Goal: Task Accomplishment & Management: Use online tool/utility

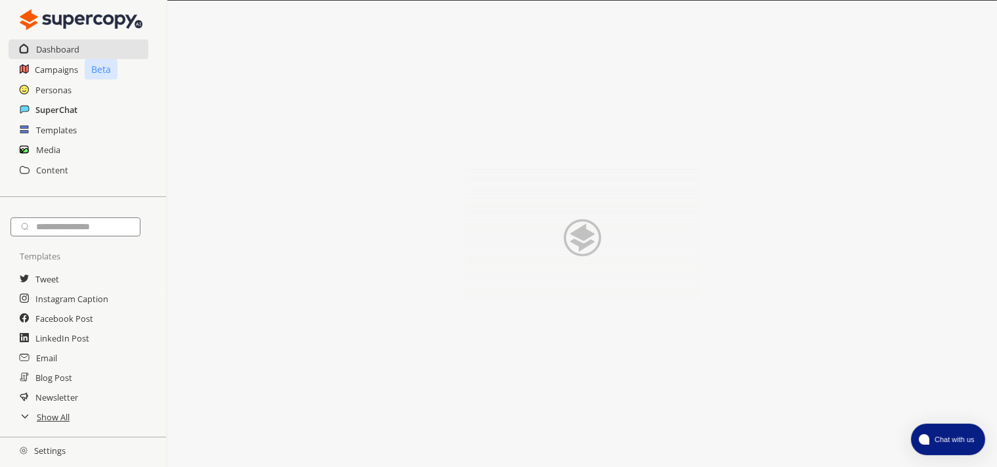
click at [40, 106] on h2 "SuperChat" at bounding box center [56, 110] width 42 height 20
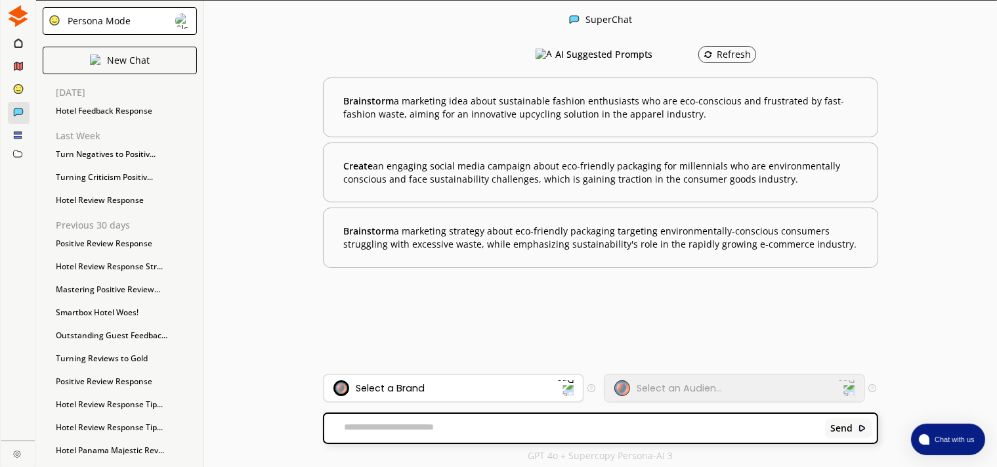
click at [394, 383] on div "Select a Brand" at bounding box center [390, 388] width 69 height 11
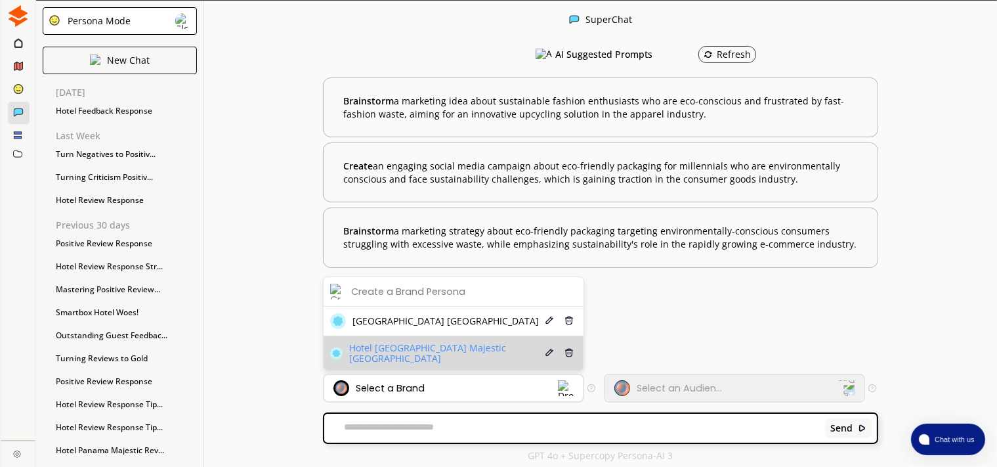
click at [385, 359] on span "Hotel [GEOGRAPHIC_DATA] Majestic [GEOGRAPHIC_DATA]" at bounding box center [446, 353] width 194 height 21
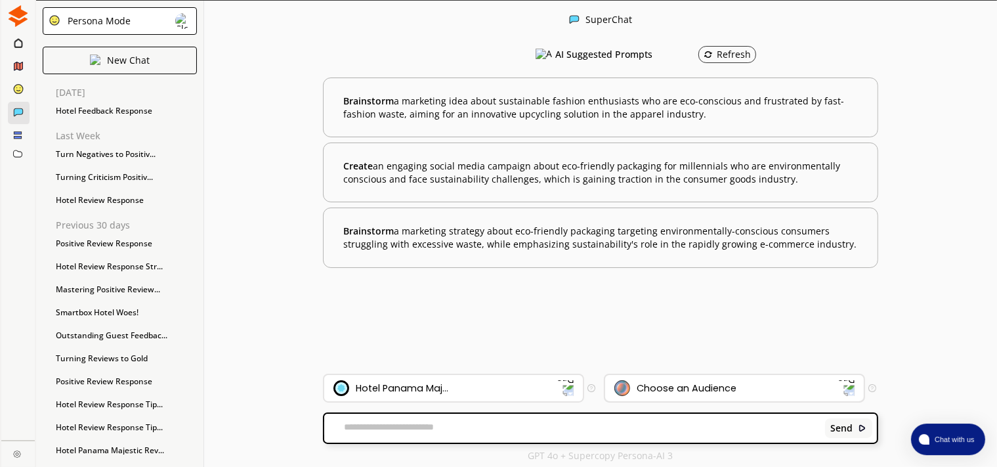
click at [778, 387] on div "Choose an Audience" at bounding box center [727, 388] width 225 height 16
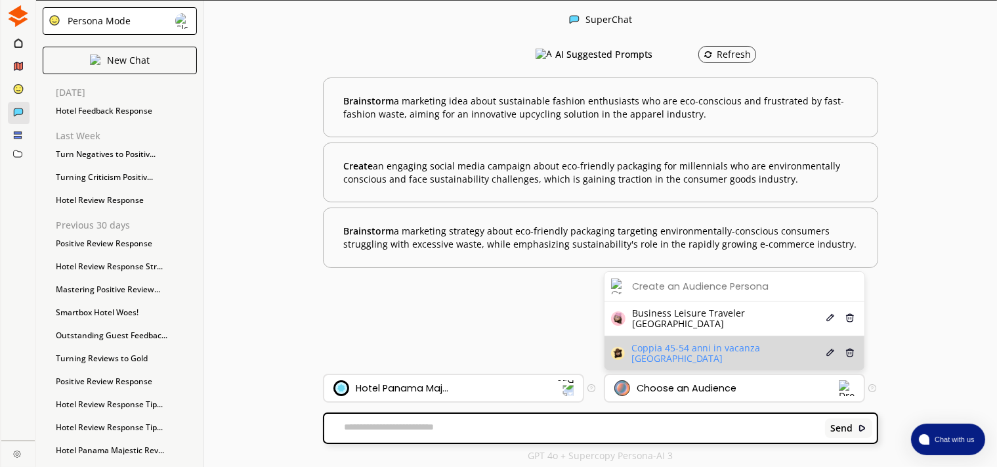
click at [736, 351] on span "Coppia 45-54 anni in vacanza [GEOGRAPHIC_DATA]" at bounding box center [728, 353] width 192 height 21
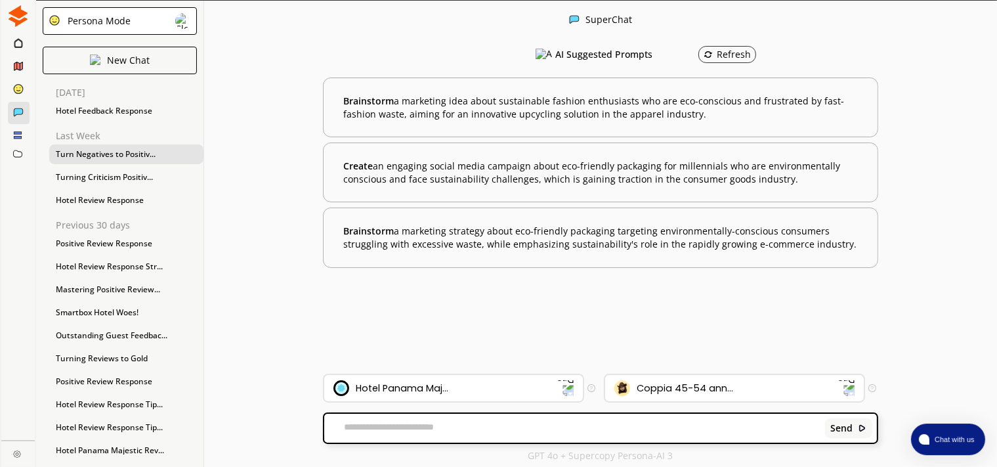
click at [104, 148] on div "Turn Negatives to Positiv..." at bounding box center [126, 154] width 154 height 20
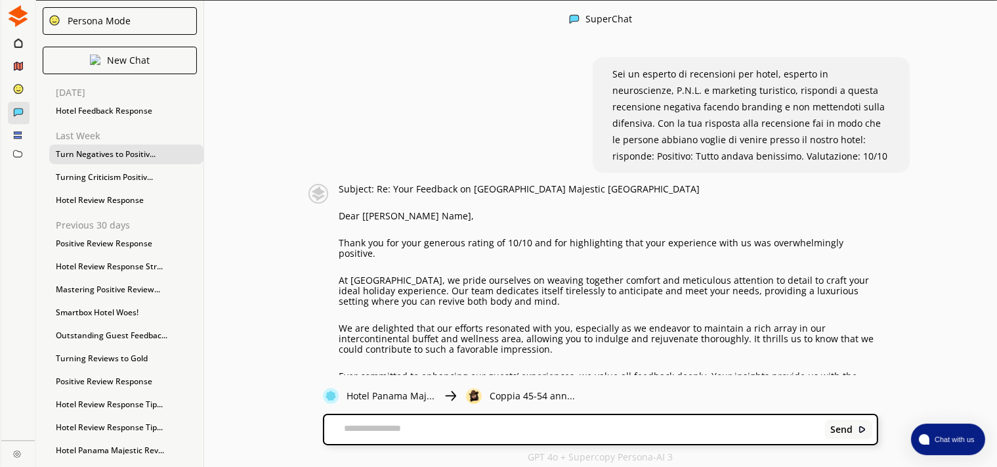
scroll to position [151, 0]
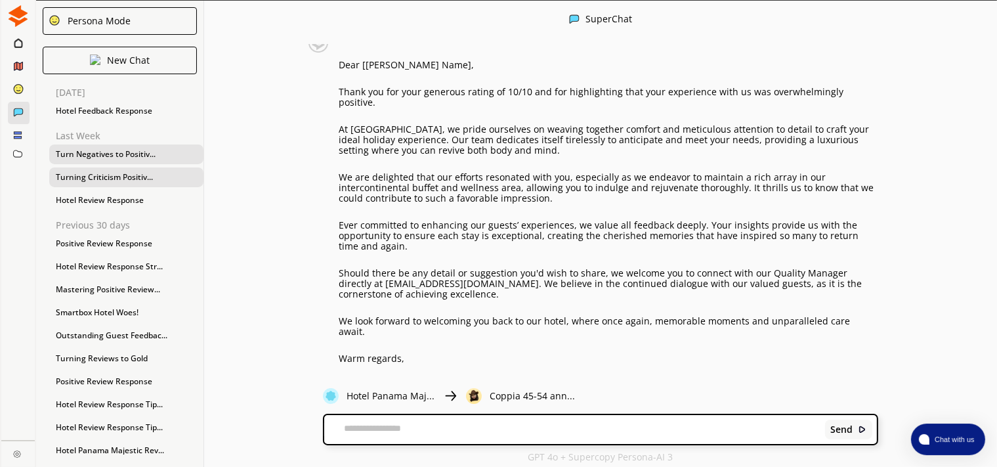
click at [85, 177] on div "Turning Criticism Positiv..." at bounding box center [126, 177] width 154 height 20
click at [83, 107] on div "Hotel Feedback Response" at bounding box center [126, 111] width 154 height 20
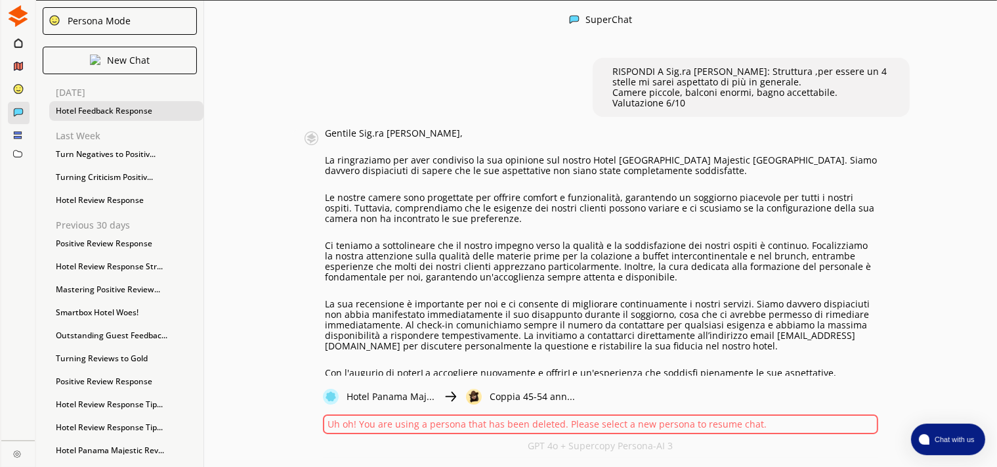
scroll to position [0, 0]
click at [90, 160] on div "Turn Negatives to Positiv..." at bounding box center [126, 154] width 154 height 20
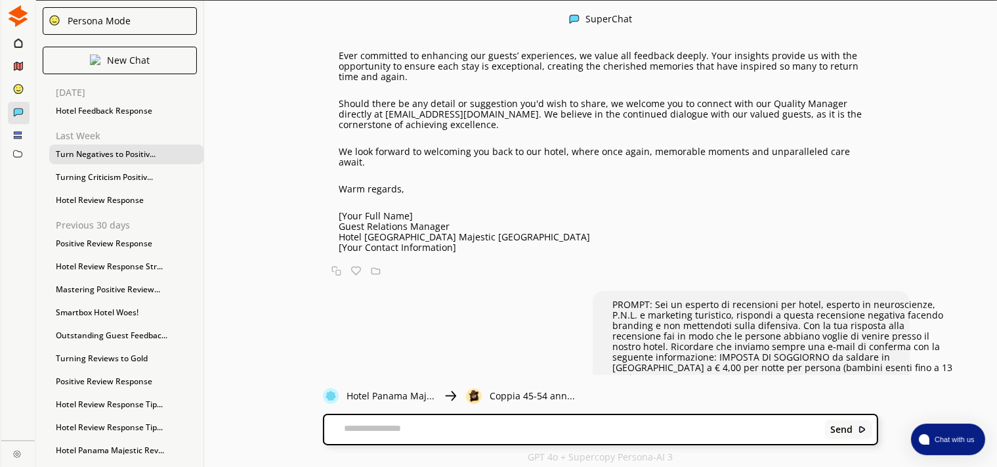
scroll to position [454, 0]
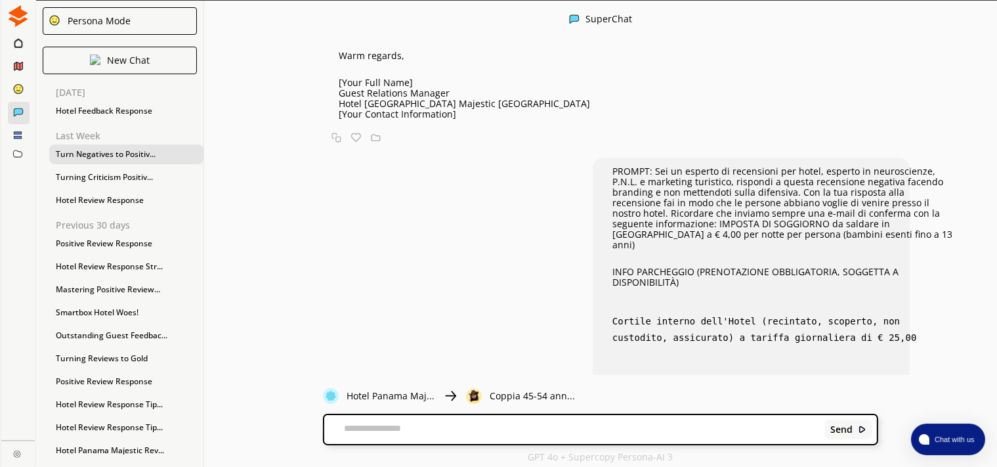
click at [718, 186] on p "PROMPT: Sei un esperto di recensioni per hotel, esperto in neuroscienze, P.N.L.…" at bounding box center [783, 208] width 341 height 84
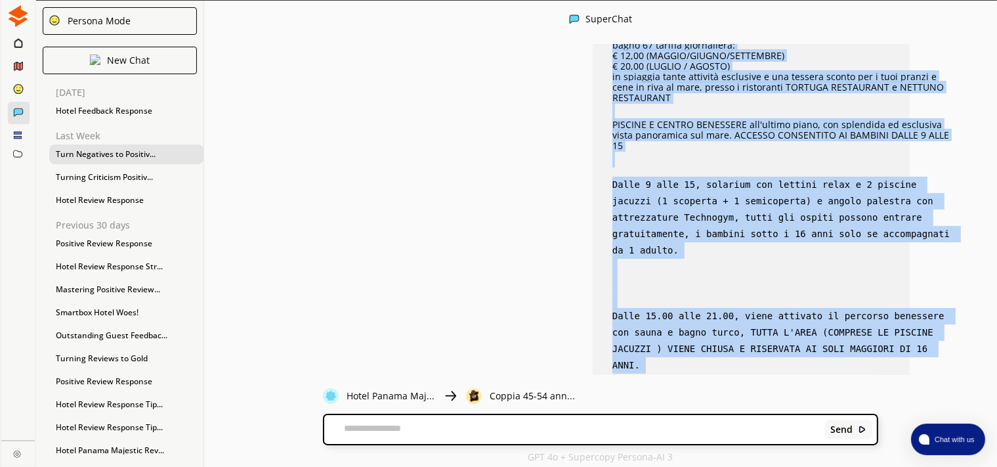
scroll to position [1019, 0]
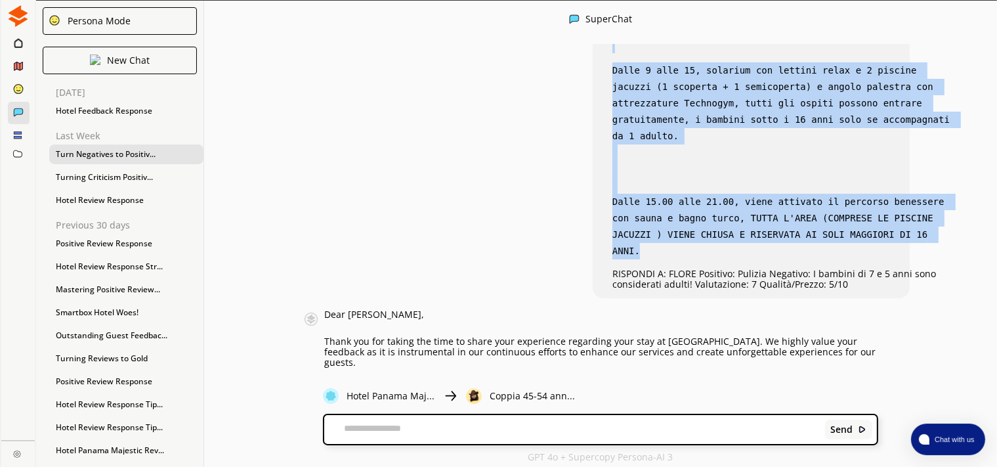
drag, startPoint x: 607, startPoint y: 152, endPoint x: 870, endPoint y: 177, distance: 264.6
copy div "LOREMI: Dol si ametcon ad elitseddoe tem incid, utlabor et doloremagnaa, E.A.M.…"
click at [392, 424] on textarea at bounding box center [572, 429] width 496 height 13
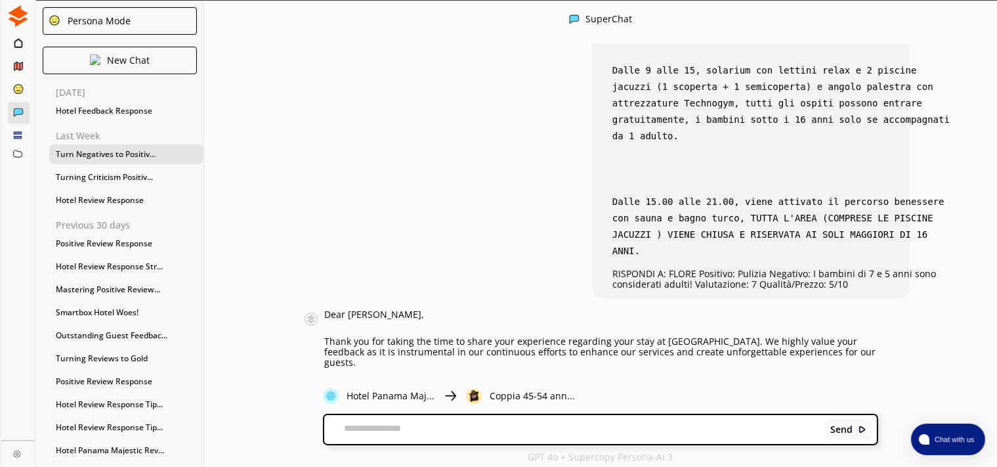
paste textarea "**********"
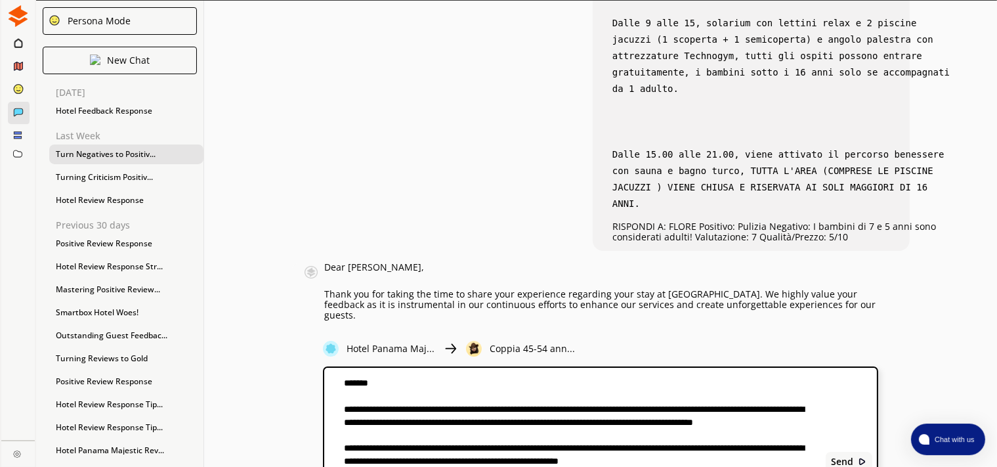
scroll to position [32, 0]
click at [728, 432] on textarea at bounding box center [572, 422] width 497 height 93
click at [414, 461] on textarea at bounding box center [572, 422] width 497 height 93
paste textarea "**********"
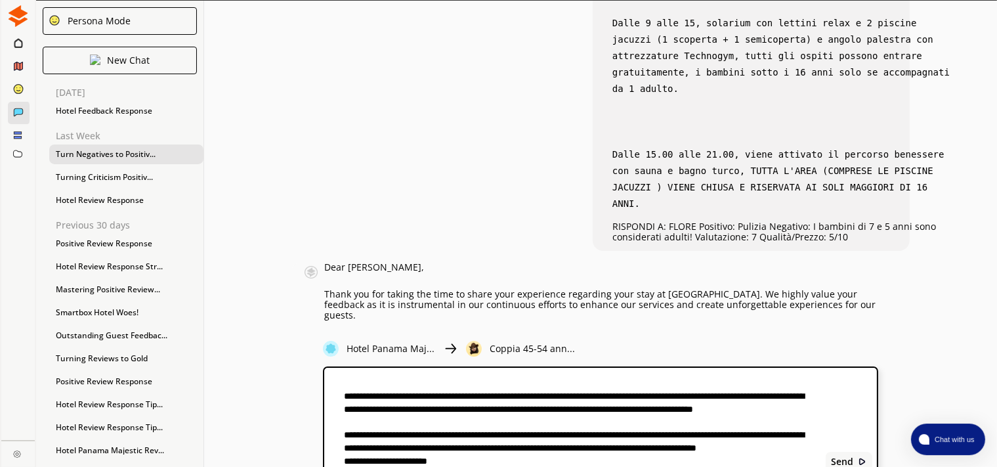
scroll to position [392, 0]
click at [381, 450] on textarea at bounding box center [572, 422] width 497 height 93
type textarea "**********"
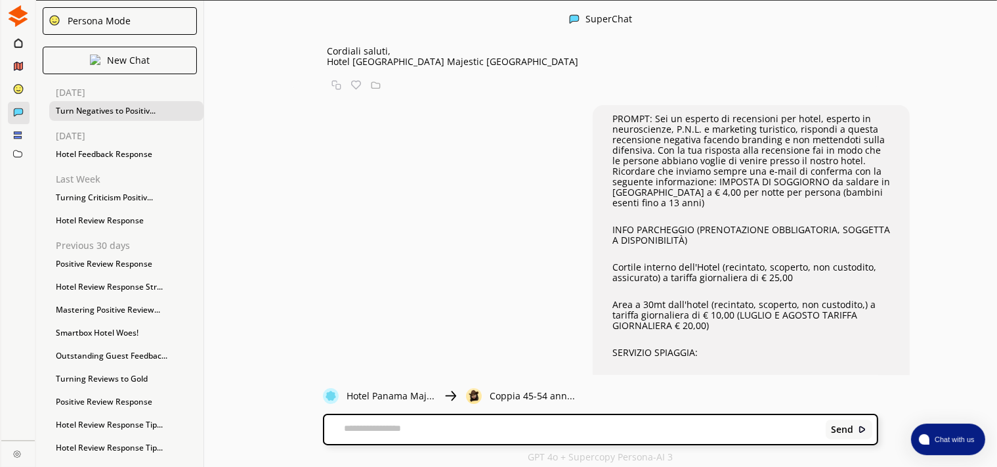
scroll to position [28819, 0]
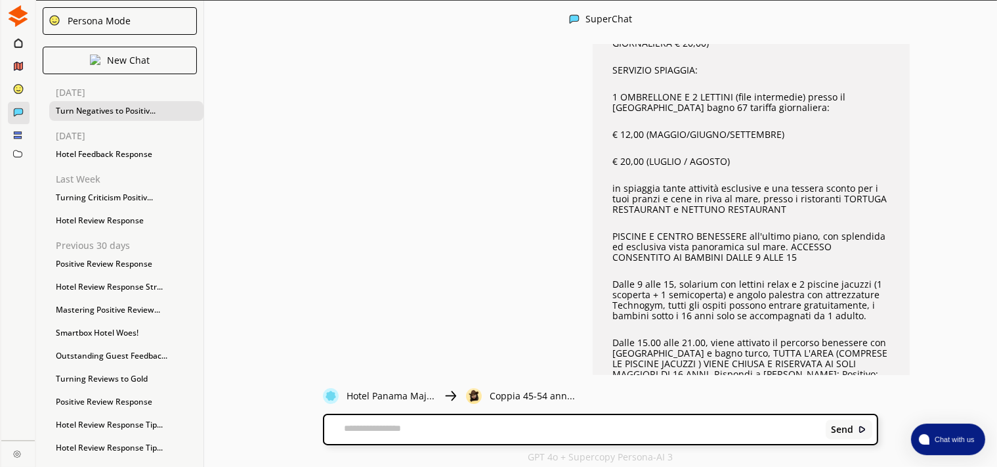
scroll to position [29035, 0]
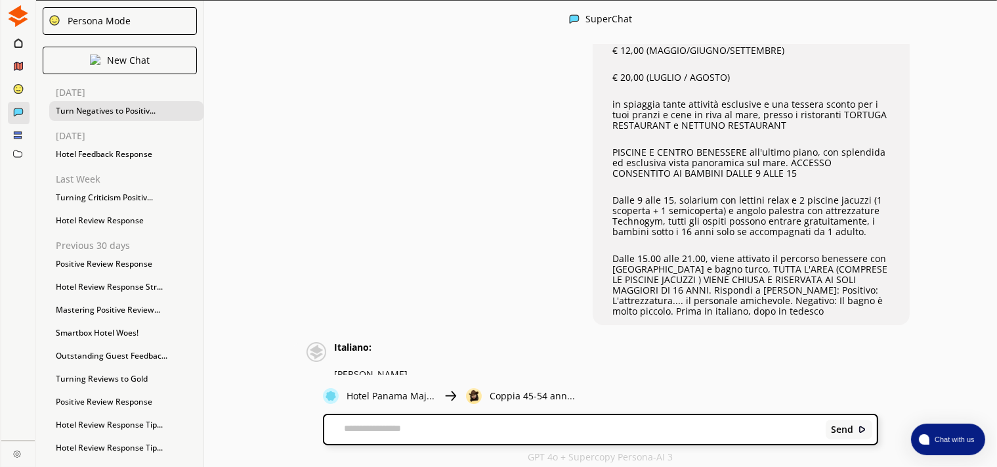
drag, startPoint x: 336, startPoint y: 137, endPoint x: 494, endPoint y: 341, distance: 258.4
copy div "Lore ipsumdol Sitame, consec Adip, elit Sed doei tem Inci utlabore etdol, Magn …"
